Goal: Find specific page/section: Find specific page/section

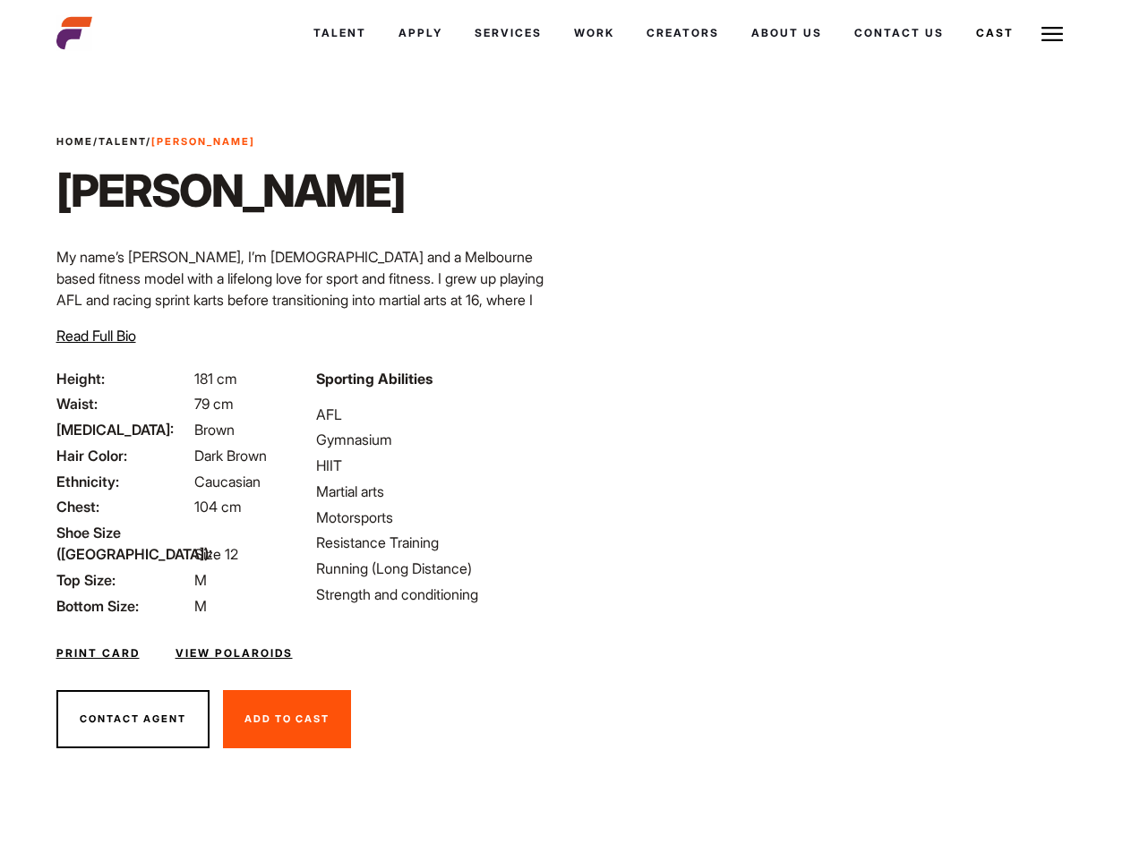
click at [960, 57] on link "Cast" at bounding box center [995, 33] width 70 height 48
click at [0, 0] on link "Casted Talent" at bounding box center [0, 0] width 0 height 0
